Goal: Task Accomplishment & Management: Use online tool/utility

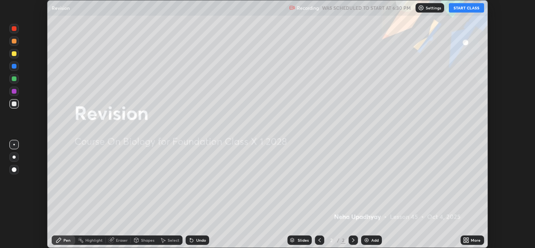
scroll to position [248, 535]
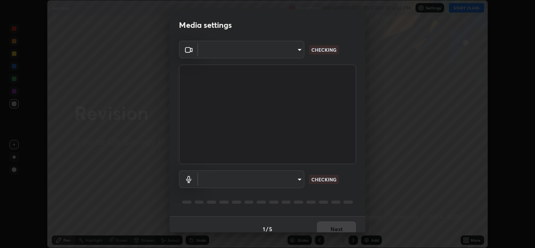
type input "a5fd4db2a2ff04be9e75800ceec395402009cfa99126b0c31c67d7c87717ec82"
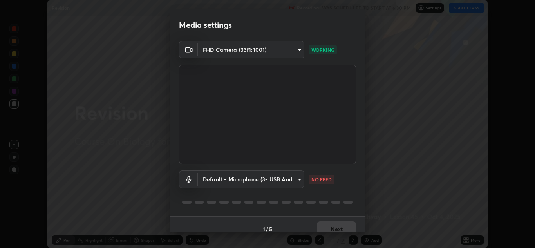
click at [294, 181] on body "Erase all Revision Recording WAS SCHEDULED TO START AT 6:30 PM Settings START C…" at bounding box center [267, 124] width 535 height 248
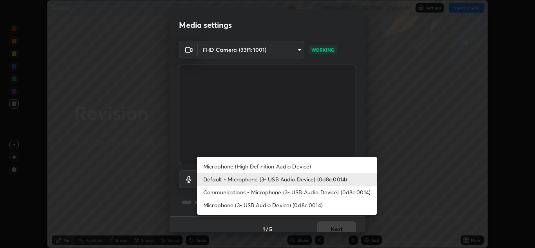
click at [295, 166] on li "Microphone (High Definition Audio Device)" at bounding box center [287, 166] width 180 height 13
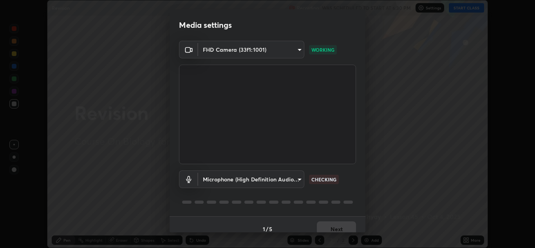
scroll to position [9, 0]
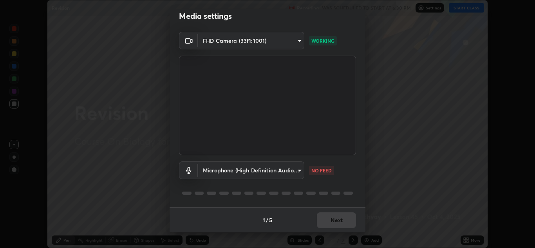
click at [296, 167] on body "Erase all Revision Recording WAS SCHEDULED TO START AT 6:30 PM Settings START C…" at bounding box center [267, 124] width 535 height 248
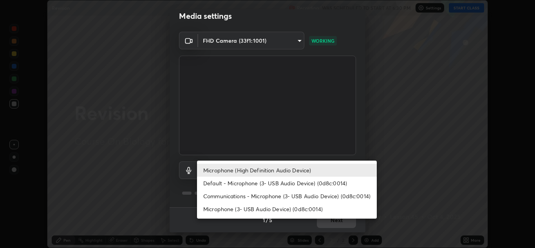
click at [285, 169] on li "Microphone (High Definition Audio Device)" at bounding box center [287, 170] width 180 height 13
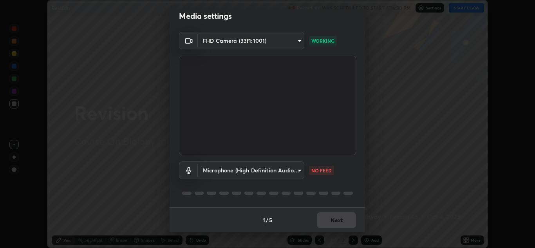
click at [332, 227] on div "1 / 5 Next" at bounding box center [268, 219] width 196 height 25
click at [289, 172] on body "Erase all Revision Recording WAS SCHEDULED TO START AT 6:30 PM Settings START C…" at bounding box center [267, 124] width 535 height 248
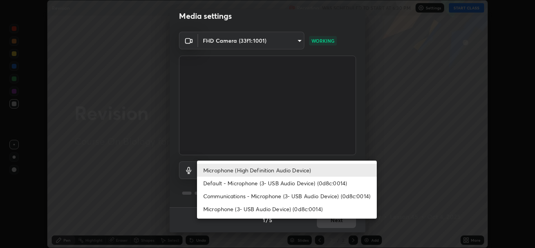
click at [300, 182] on li "Default - Microphone (3- USB Audio Device) (0d8c:0014)" at bounding box center [287, 183] width 180 height 13
type input "default"
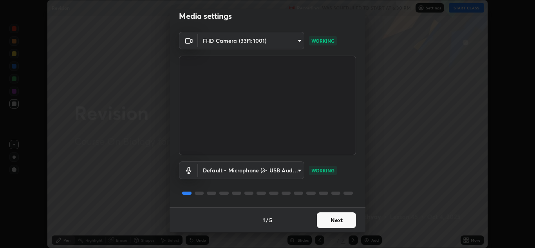
click at [336, 219] on button "Next" at bounding box center [336, 220] width 39 height 16
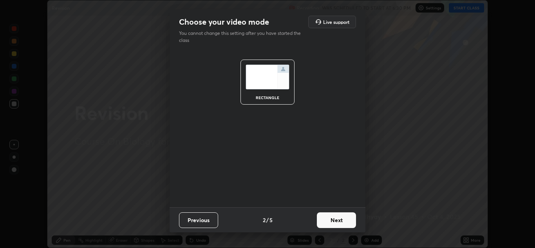
click at [336, 221] on button "Next" at bounding box center [336, 220] width 39 height 16
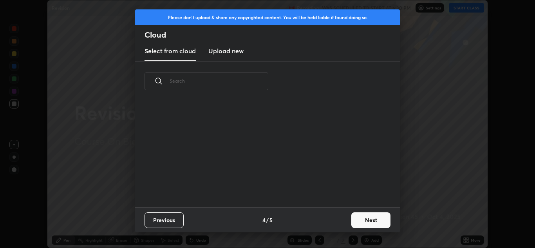
click at [336, 220] on div "Previous 4 / 5 Next" at bounding box center [267, 219] width 265 height 25
click at [337, 219] on div "Previous 4 / 5 Next" at bounding box center [267, 219] width 265 height 25
click at [369, 218] on button "Next" at bounding box center [371, 220] width 39 height 16
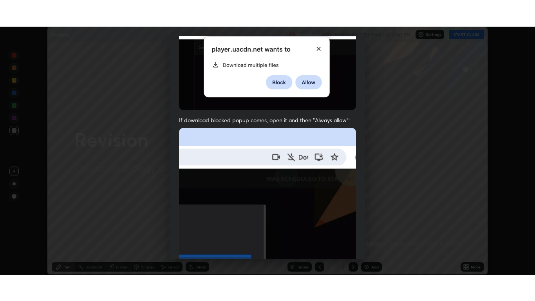
scroll to position [169, 0]
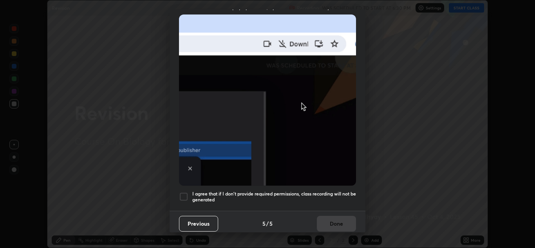
click at [184, 192] on div at bounding box center [183, 196] width 9 height 9
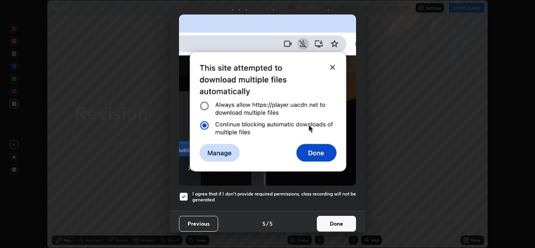
click at [337, 221] on button "Done" at bounding box center [336, 224] width 39 height 16
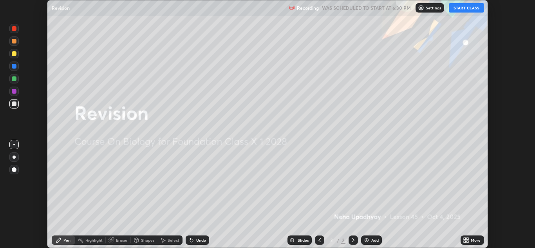
click at [472, 10] on button "START CLASS" at bounding box center [466, 7] width 35 height 9
click at [478, 237] on div "More" at bounding box center [473, 240] width 24 height 9
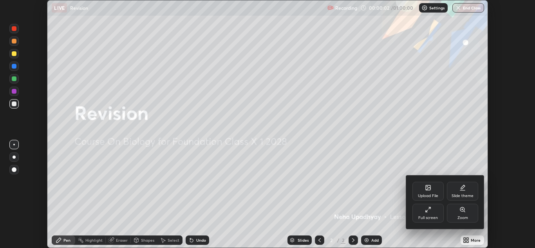
click at [427, 211] on icon at bounding box center [428, 210] width 6 height 6
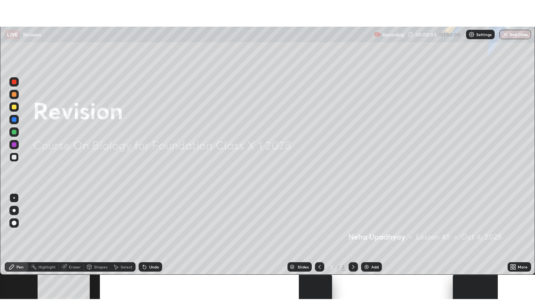
scroll to position [301, 535]
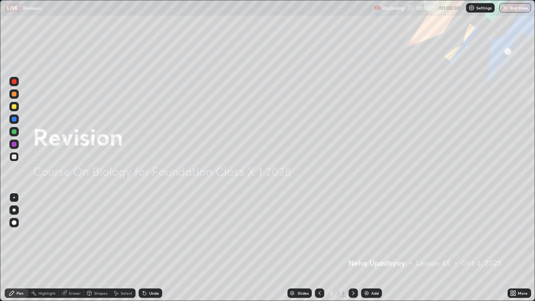
click at [370, 248] on div "Add" at bounding box center [371, 292] width 21 height 9
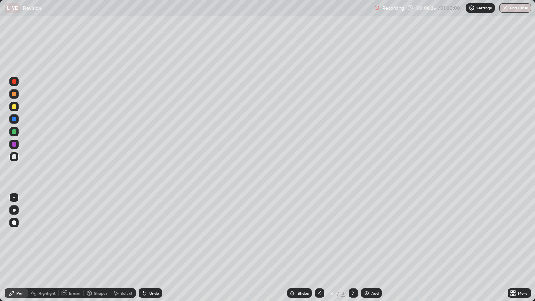
click at [372, 248] on div "Add" at bounding box center [375, 293] width 7 height 4
click at [319, 248] on icon at bounding box center [320, 293] width 6 height 6
click at [351, 248] on icon at bounding box center [353, 293] width 6 height 6
click at [16, 143] on div at bounding box center [14, 144] width 5 height 5
click at [14, 209] on div at bounding box center [14, 210] width 3 height 3
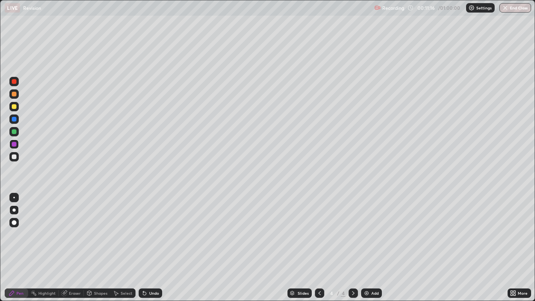
click at [100, 248] on div "Shapes" at bounding box center [97, 292] width 27 height 9
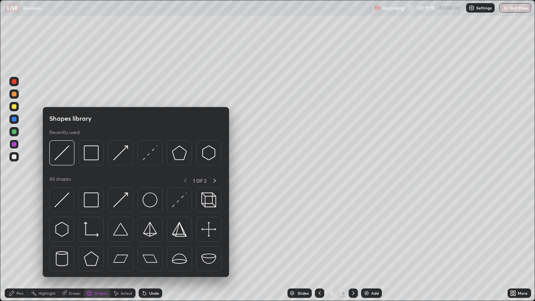
click at [20, 248] on div "Pen" at bounding box center [19, 293] width 7 height 4
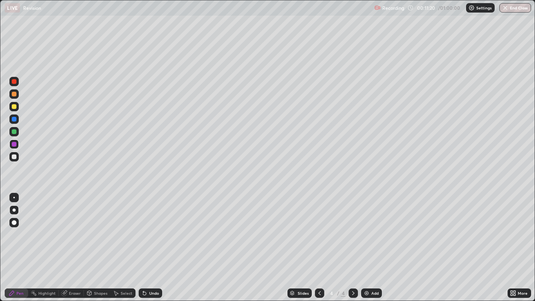
click at [14, 95] on div at bounding box center [14, 94] width 5 height 5
click at [16, 118] on div at bounding box center [14, 119] width 5 height 5
click at [15, 133] on div at bounding box center [14, 131] width 5 height 5
click at [15, 157] on div at bounding box center [14, 156] width 5 height 5
click at [370, 248] on div "Add" at bounding box center [371, 292] width 21 height 9
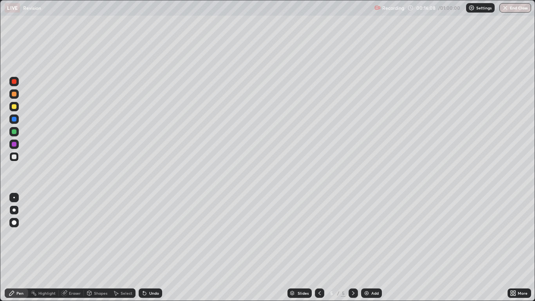
click at [14, 145] on div at bounding box center [14, 144] width 5 height 5
click at [73, 248] on div "Eraser" at bounding box center [71, 292] width 25 height 9
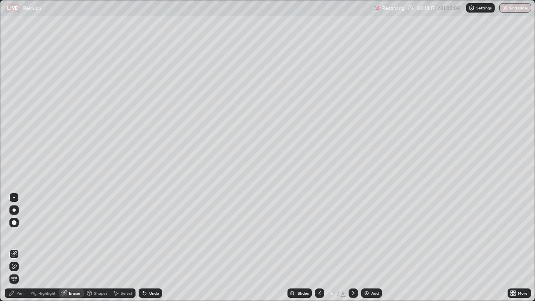
click at [13, 248] on icon at bounding box center [12, 264] width 1 height 1
click at [18, 248] on div "Pen" at bounding box center [17, 292] width 24 height 9
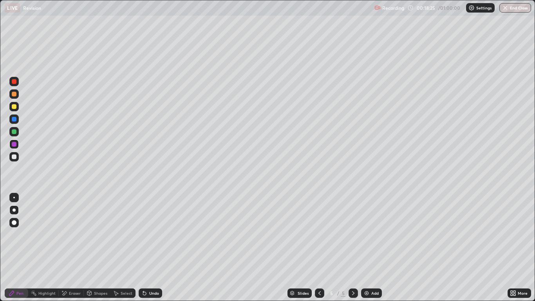
click at [101, 248] on div "Shapes" at bounding box center [100, 293] width 13 height 4
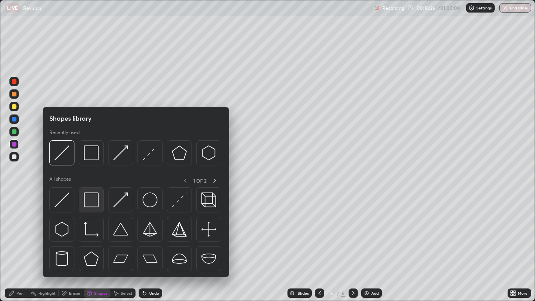
click at [98, 199] on img at bounding box center [91, 199] width 15 height 15
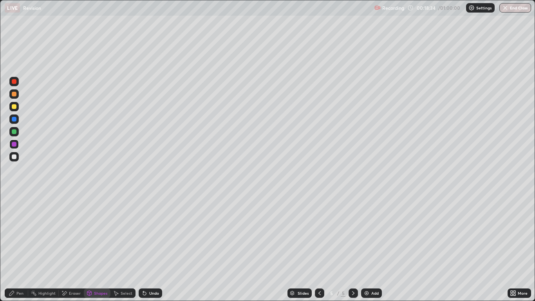
click at [157, 248] on div "Undo" at bounding box center [154, 293] width 10 height 4
click at [94, 248] on div "Shapes" at bounding box center [97, 292] width 27 height 9
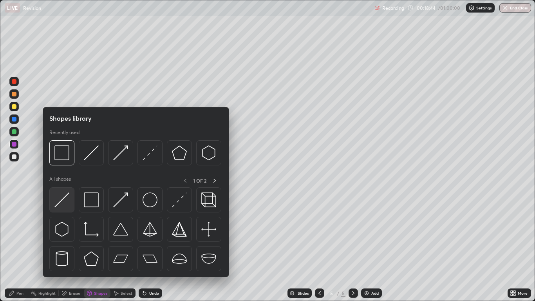
click at [62, 198] on img at bounding box center [61, 199] width 15 height 15
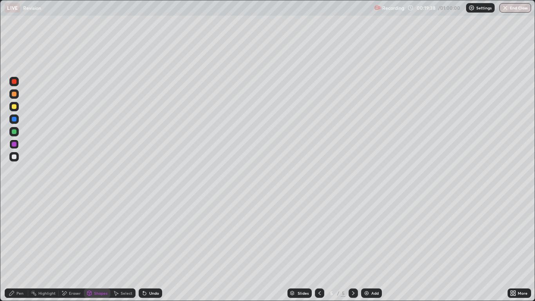
click at [22, 248] on div "Pen" at bounding box center [19, 293] width 7 height 4
click at [15, 119] on div at bounding box center [14, 119] width 5 height 5
click at [16, 157] on div at bounding box center [14, 156] width 5 height 5
click at [15, 120] on div at bounding box center [14, 119] width 5 height 5
click at [149, 248] on div "Undo" at bounding box center [151, 292] width 24 height 9
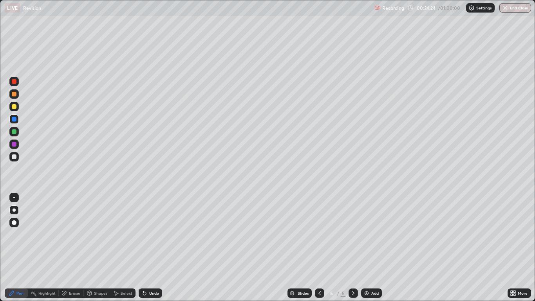
click at [150, 248] on div "Undo" at bounding box center [154, 293] width 10 height 4
click at [14, 132] on div at bounding box center [14, 131] width 5 height 5
click at [14, 94] on div at bounding box center [14, 94] width 5 height 5
click at [14, 108] on div at bounding box center [14, 106] width 5 height 5
click at [15, 79] on div at bounding box center [13, 81] width 9 height 9
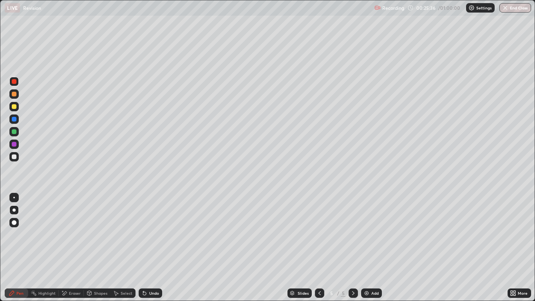
click at [14, 132] on div at bounding box center [14, 131] width 5 height 5
click at [15, 95] on div at bounding box center [14, 94] width 5 height 5
click at [14, 135] on div at bounding box center [13, 131] width 9 height 9
click at [15, 107] on div at bounding box center [14, 106] width 5 height 5
click at [14, 94] on div at bounding box center [14, 94] width 5 height 5
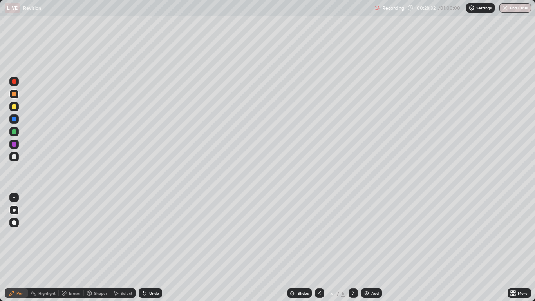
click at [14, 134] on div at bounding box center [14, 131] width 5 height 5
click at [15, 109] on div at bounding box center [14, 106] width 5 height 5
click at [14, 82] on div at bounding box center [14, 81] width 5 height 5
click at [12, 136] on div at bounding box center [13, 131] width 9 height 9
click at [14, 96] on div at bounding box center [14, 94] width 5 height 5
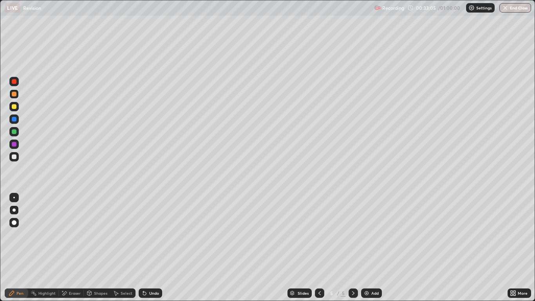
click at [16, 107] on div at bounding box center [14, 106] width 5 height 5
click at [152, 248] on div "Undo" at bounding box center [154, 293] width 10 height 4
click at [154, 248] on div "Undo" at bounding box center [154, 293] width 10 height 4
click at [16, 120] on div at bounding box center [14, 119] width 5 height 5
click at [324, 248] on div at bounding box center [319, 292] width 9 height 9
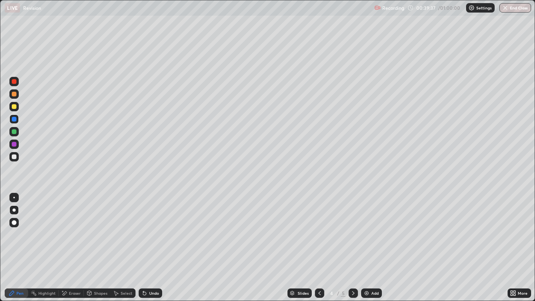
click at [354, 248] on icon at bounding box center [353, 293] width 2 height 4
click at [372, 248] on div "Add" at bounding box center [375, 293] width 7 height 4
click at [71, 248] on div "Eraser" at bounding box center [75, 293] width 12 height 4
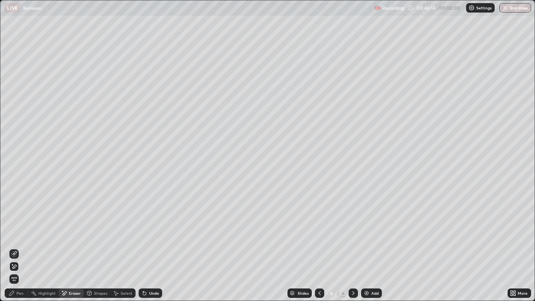
click at [19, 248] on div "Pen" at bounding box center [19, 293] width 7 height 4
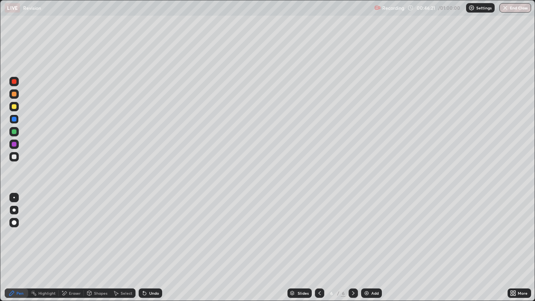
click at [157, 248] on div "Undo" at bounding box center [151, 292] width 24 height 9
click at [378, 248] on div "Add" at bounding box center [375, 293] width 7 height 4
click at [94, 248] on div "Shapes" at bounding box center [100, 293] width 13 height 4
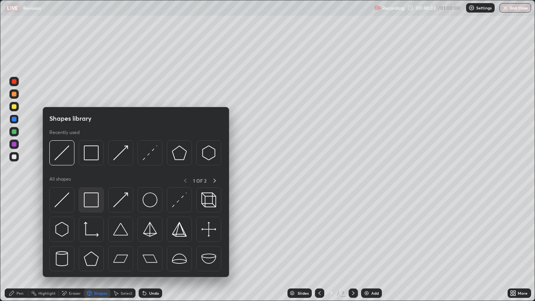
click at [90, 199] on img at bounding box center [91, 199] width 15 height 15
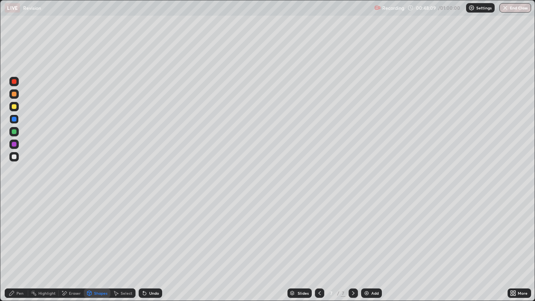
click at [98, 248] on div "Shapes" at bounding box center [100, 293] width 13 height 4
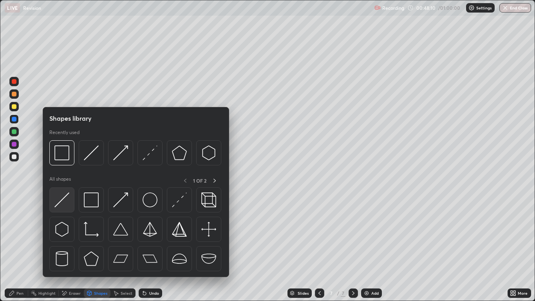
click at [66, 199] on img at bounding box center [61, 199] width 15 height 15
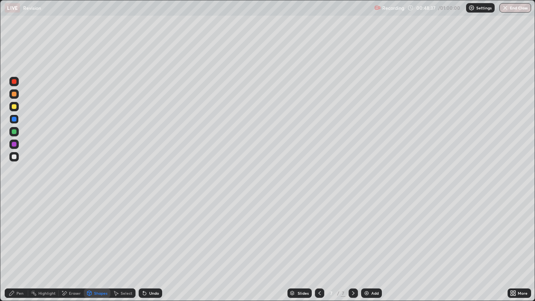
click at [20, 248] on div "Pen" at bounding box center [19, 293] width 7 height 4
click at [13, 156] on div at bounding box center [14, 156] width 5 height 5
click at [152, 248] on div "Undo" at bounding box center [154, 293] width 10 height 4
click at [151, 248] on div "Undo" at bounding box center [151, 292] width 24 height 9
click at [153, 248] on div "Undo" at bounding box center [154, 293] width 10 height 4
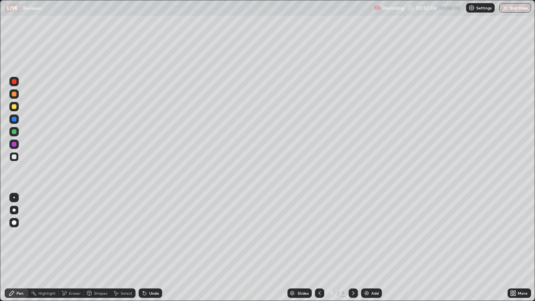
click at [154, 248] on div "Undo" at bounding box center [154, 293] width 10 height 4
click at [152, 248] on div "Undo" at bounding box center [151, 292] width 24 height 9
click at [13, 105] on div at bounding box center [14, 106] width 5 height 5
click at [15, 122] on div at bounding box center [13, 118] width 9 height 9
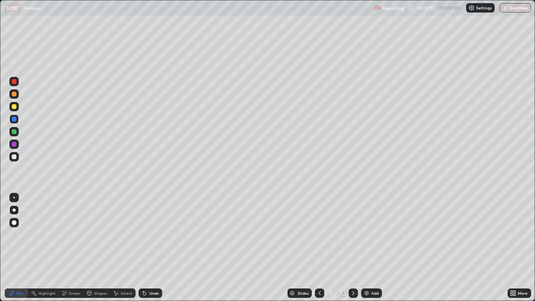
click at [14, 133] on div at bounding box center [14, 131] width 5 height 5
click at [13, 146] on div at bounding box center [14, 144] width 5 height 5
click at [14, 82] on div at bounding box center [14, 81] width 5 height 5
click at [515, 12] on button "End Class" at bounding box center [515, 7] width 31 height 9
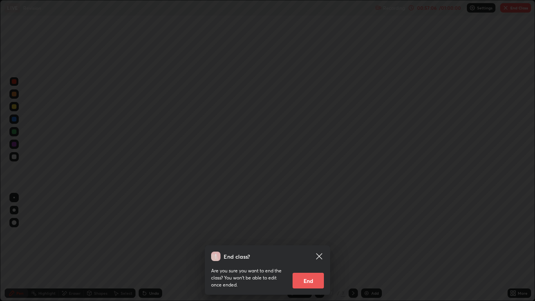
click at [312, 248] on button "End" at bounding box center [308, 281] width 31 height 16
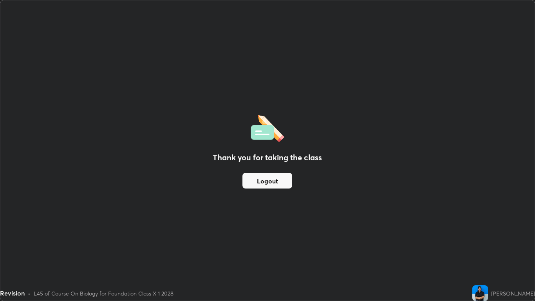
click at [283, 183] on button "Logout" at bounding box center [268, 181] width 50 height 16
